Goal: Task Accomplishment & Management: Manage account settings

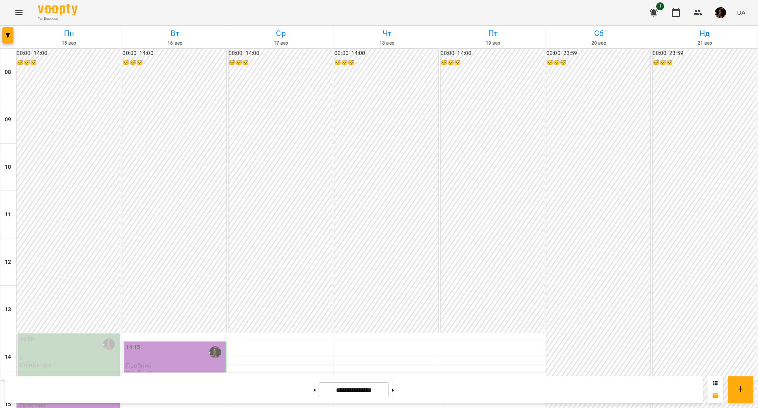
scroll to position [192, 0]
click at [69, 382] on div "15:00" at bounding box center [69, 391] width 98 height 18
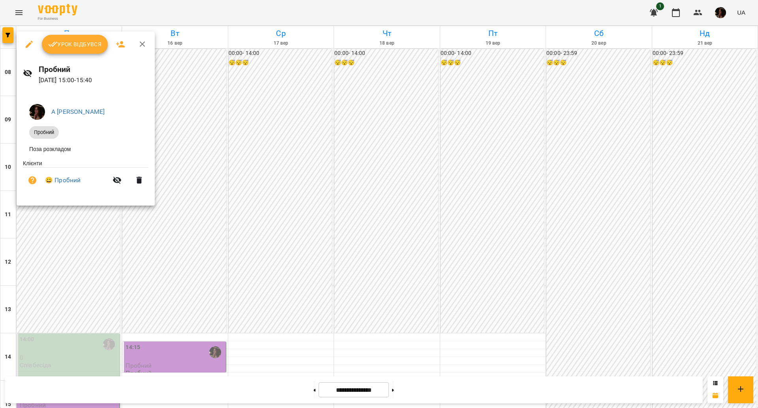
click at [86, 52] on button "Урок відбувся" at bounding box center [75, 44] width 66 height 19
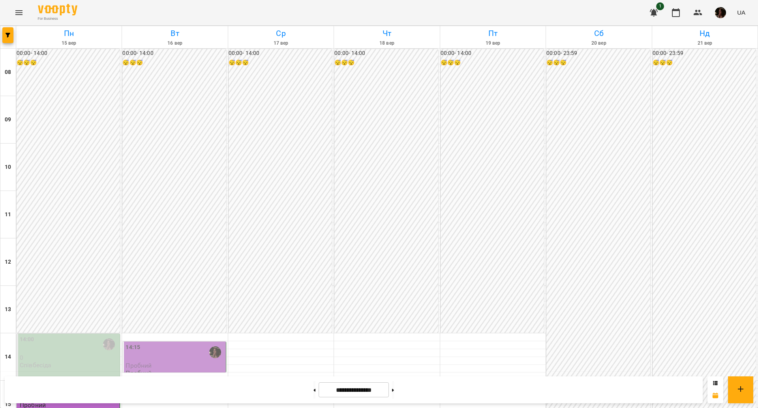
scroll to position [198, 0]
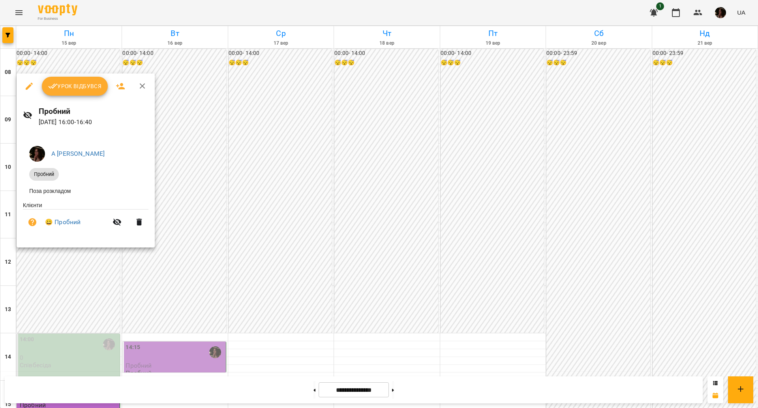
click at [259, 214] on div at bounding box center [379, 204] width 758 height 408
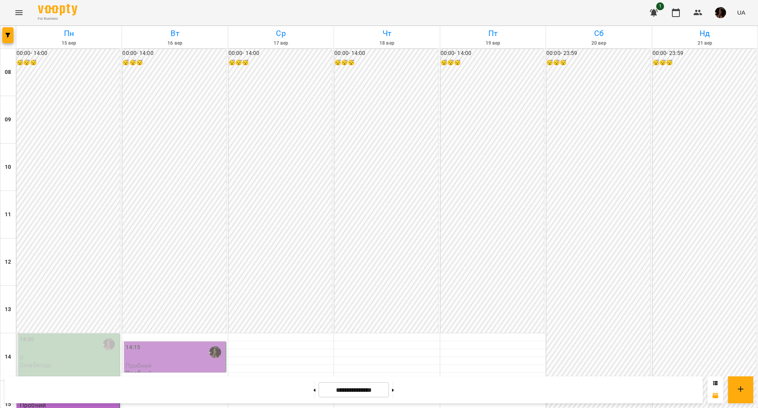
scroll to position [291, 0]
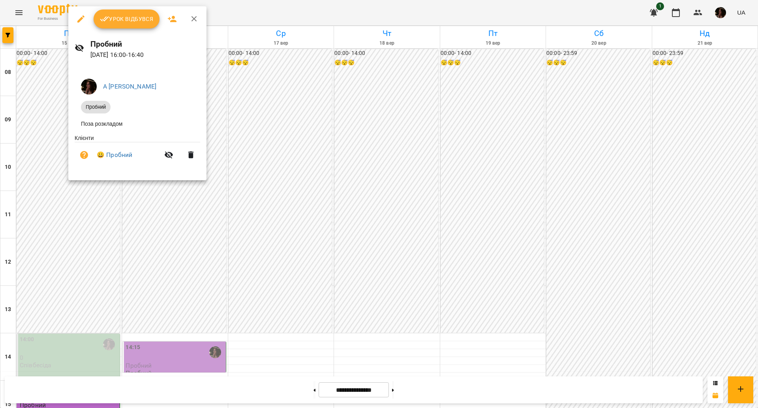
click at [291, 130] on div at bounding box center [379, 204] width 758 height 408
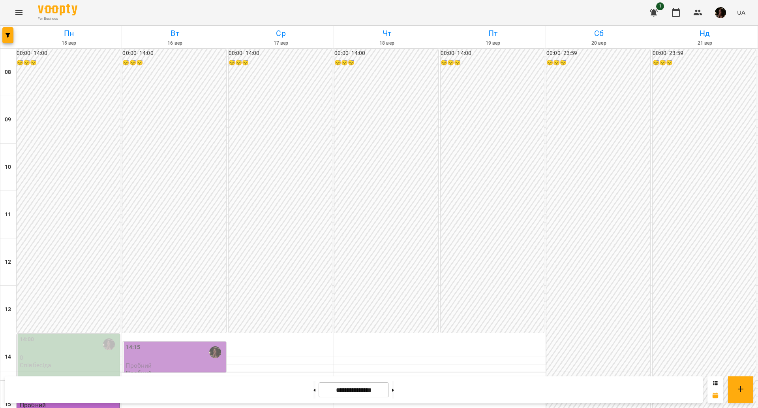
scroll to position [247, 0]
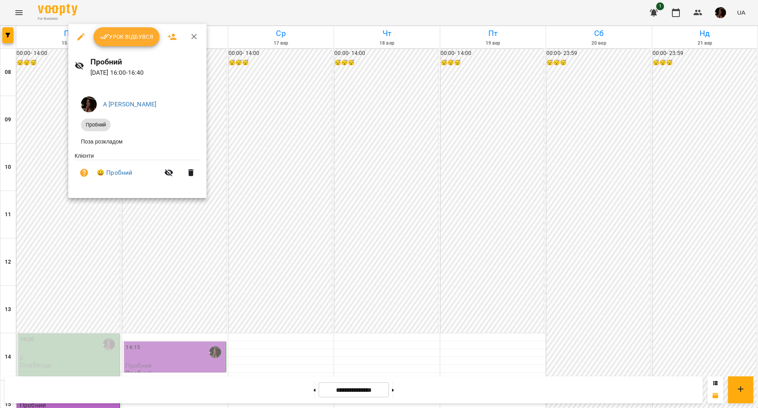
click at [225, 169] on div at bounding box center [379, 204] width 758 height 408
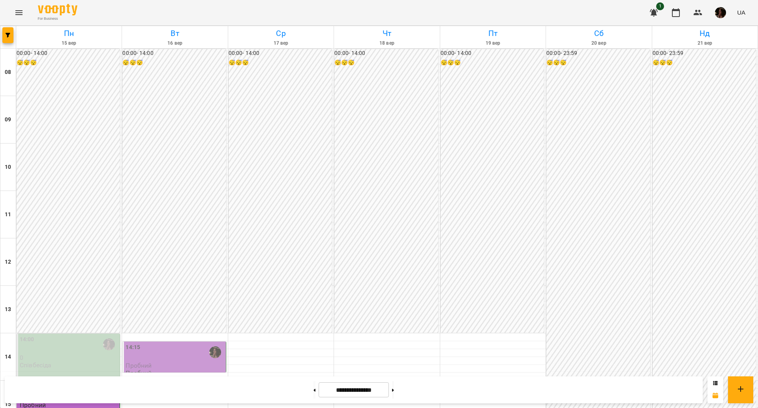
scroll to position [247, 0]
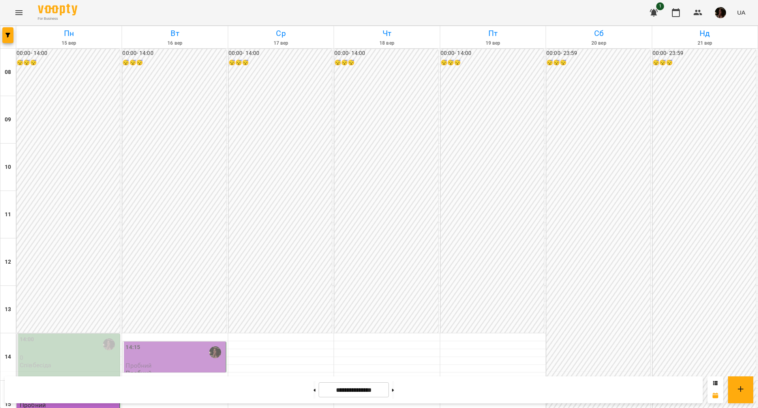
scroll to position [296, 0]
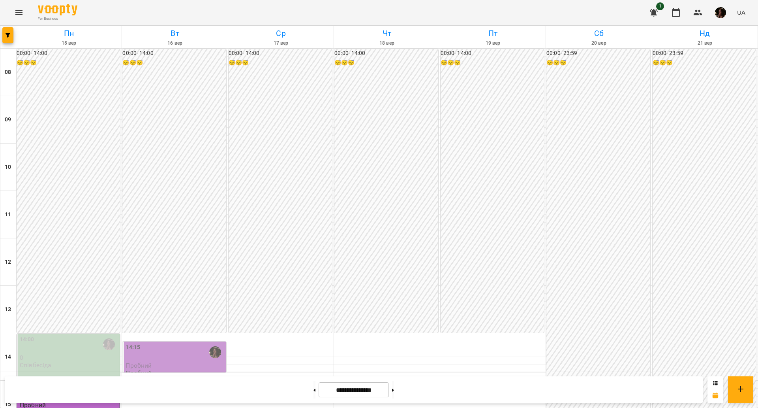
scroll to position [340, 0]
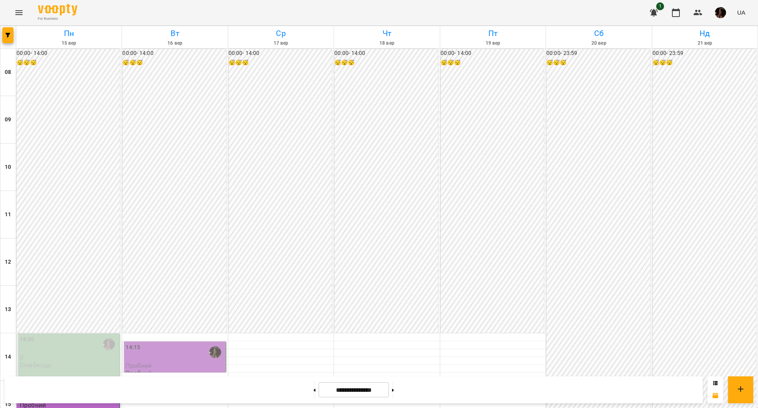
scroll to position [340, 0]
